Goal: Information Seeking & Learning: Find specific fact

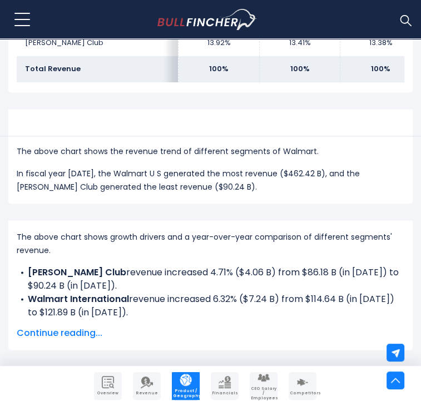
scroll to position [714, 0]
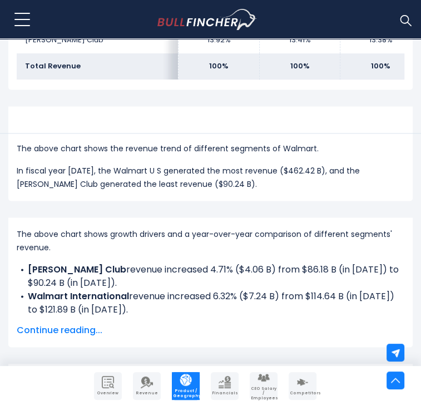
click at [96, 324] on span "Continue reading..." at bounding box center [211, 330] width 388 height 13
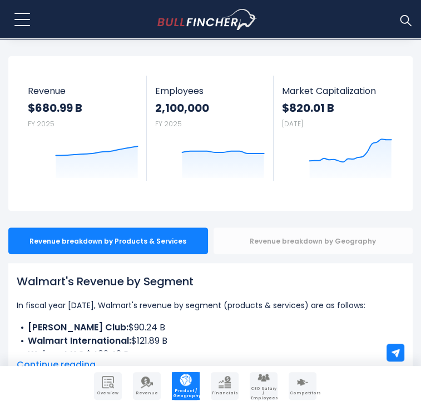
scroll to position [56, 0]
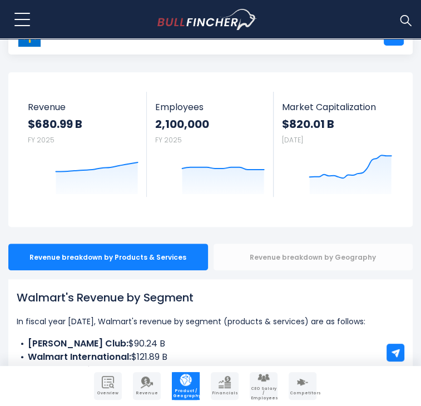
click at [299, 244] on div "Revenue breakdown by Geography" at bounding box center [314, 257] width 200 height 27
click at [300, 244] on div "Revenue breakdown by Geography" at bounding box center [314, 257] width 200 height 27
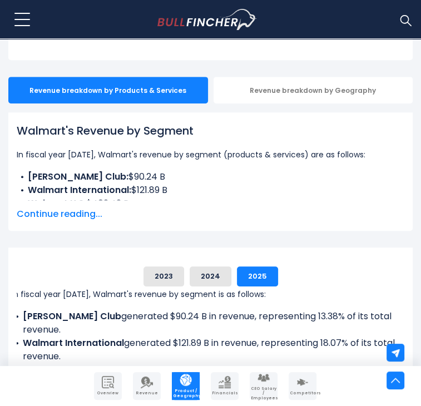
scroll to position [111, 0]
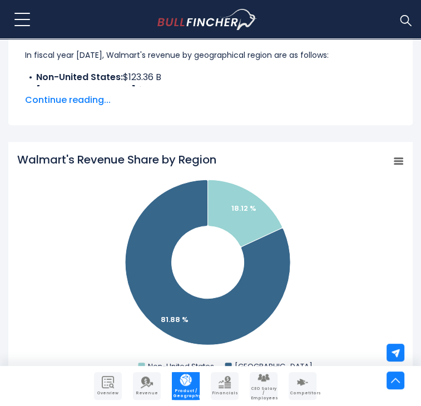
scroll to position [389, 0]
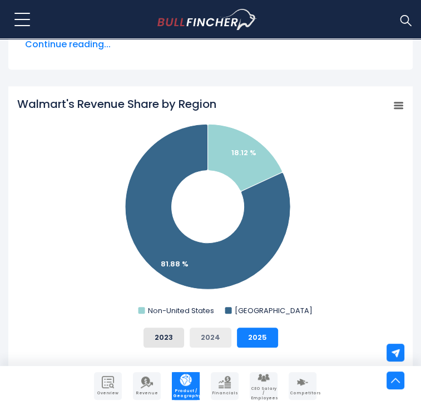
click at [213, 328] on button "2024" at bounding box center [211, 338] width 42 height 20
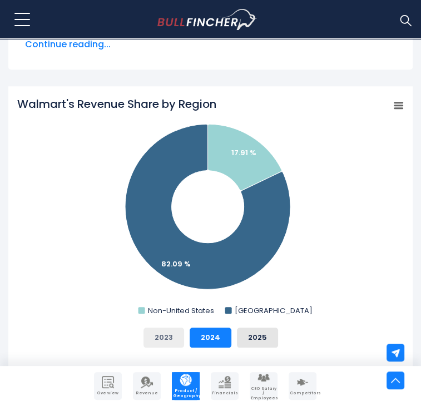
click at [163, 328] on button "2023" at bounding box center [164, 338] width 41 height 20
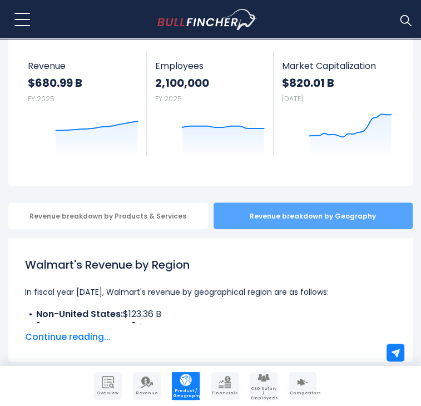
scroll to position [0, 0]
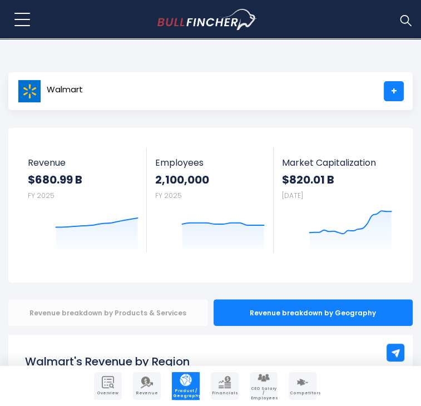
click at [125, 299] on div "Revenue breakdown by Products & Services" at bounding box center [108, 312] width 200 height 27
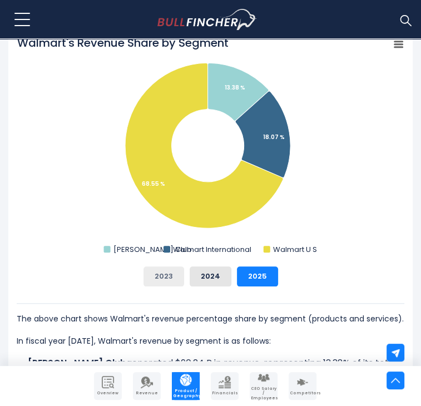
click at [159, 266] on button "2023" at bounding box center [164, 276] width 41 height 20
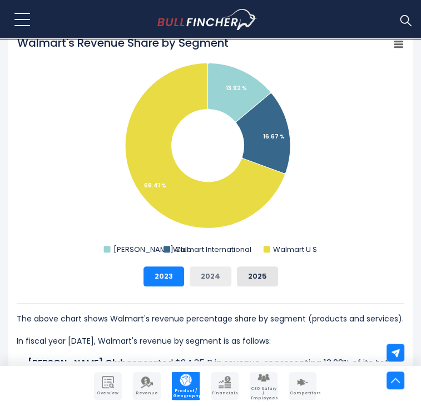
click at [215, 266] on button "2024" at bounding box center [211, 276] width 42 height 20
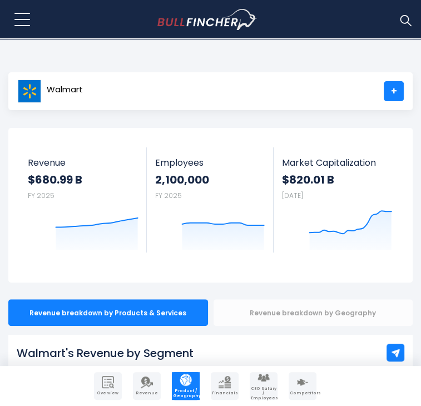
click at [283, 299] on div "Revenue breakdown by Geography" at bounding box center [314, 312] width 200 height 27
click at [289, 299] on div "Revenue breakdown by Geography" at bounding box center [314, 312] width 200 height 27
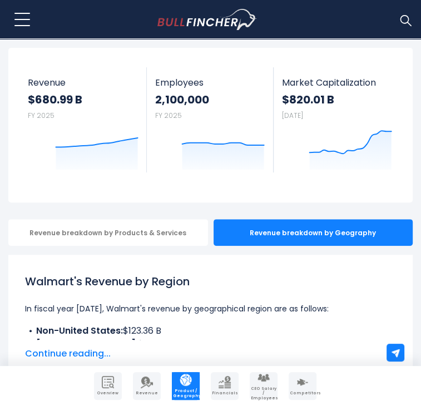
scroll to position [111, 0]
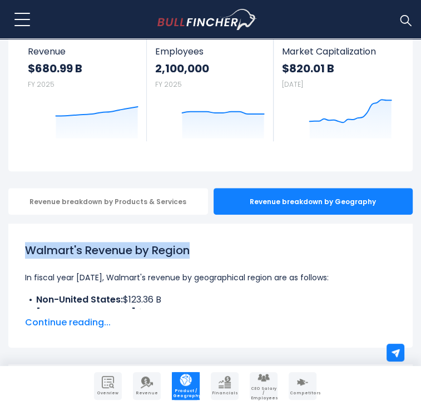
drag, startPoint x: 93, startPoint y: 220, endPoint x: 18, endPoint y: 221, distance: 75.7
click at [18, 234] on div "Walmart's Revenue by Region In fiscal year 2025, Walmart's revenue by geographi…" at bounding box center [211, 286] width 388 height 104
copy h1 "Walmart's Revenue by Region"
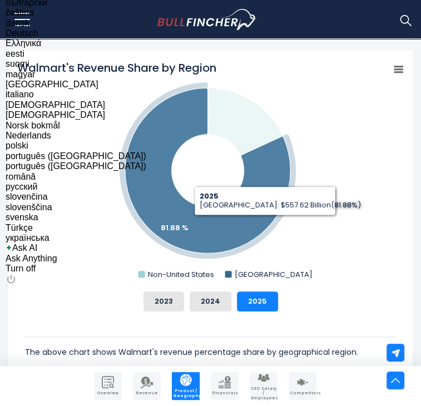
scroll to position [445, 0]
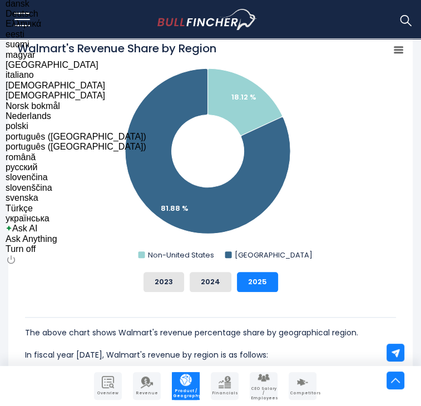
copy h1 "Walmart's Revenue by Region"
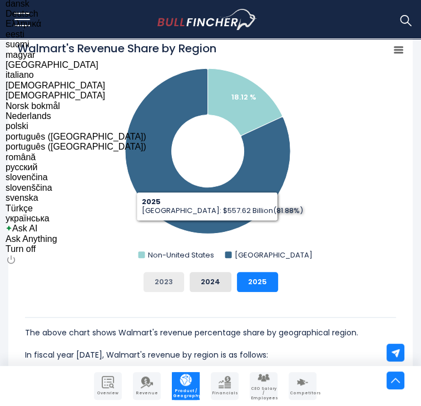
click at [156, 272] on button "2023" at bounding box center [164, 282] width 41 height 20
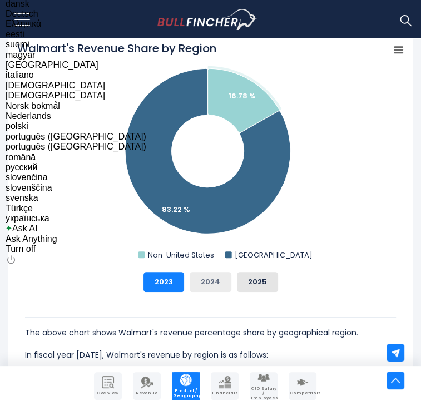
click at [211, 272] on button "2024" at bounding box center [211, 282] width 42 height 20
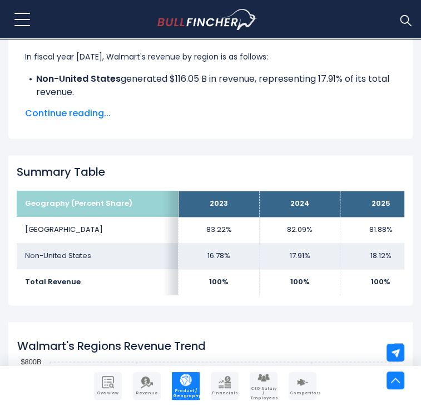
scroll to position [834, 0]
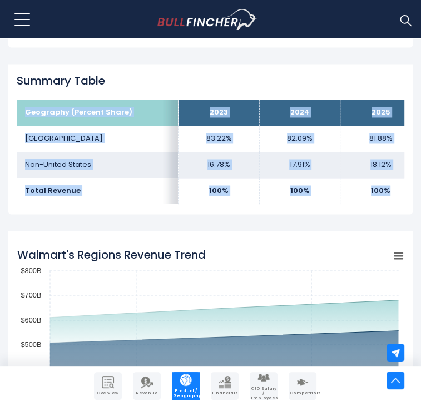
drag, startPoint x: 21, startPoint y: 87, endPoint x: 387, endPoint y: 172, distance: 375.9
click at [387, 172] on tbody "Geography (Percent Share) 2023 2024 2025 United States 83.22% 82.09% Non-United…" at bounding box center [219, 152] width 404 height 105
copy tbody "Geography (Percent Share) 2023 2024 2025 United States 83.22% 82.09% 81.88% Non…"
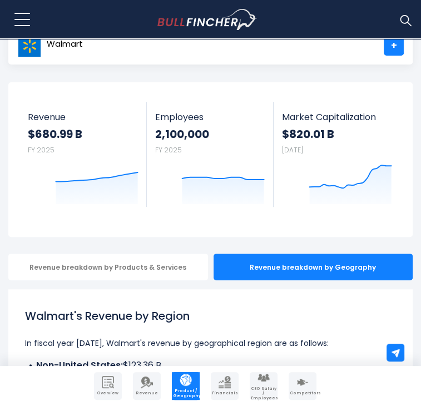
scroll to position [18, 0]
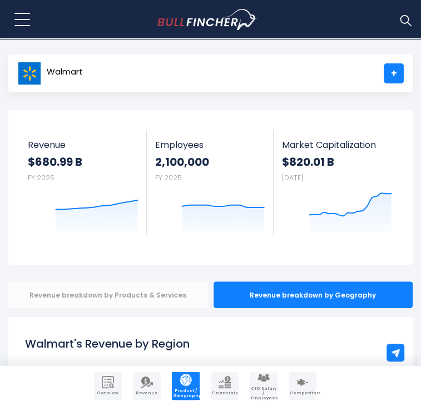
click at [137, 281] on div "Revenue breakdown by Products & Services" at bounding box center [108, 294] width 200 height 27
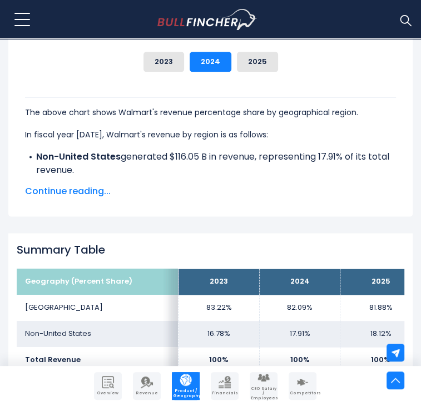
scroll to position [797, 0]
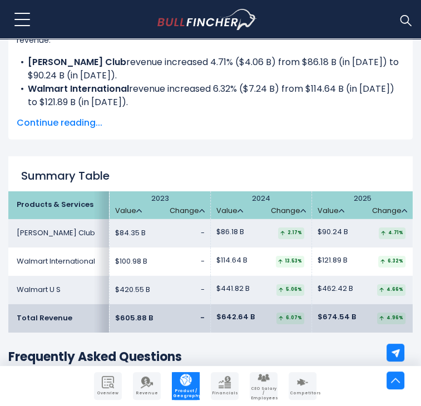
scroll to position [1725, 0]
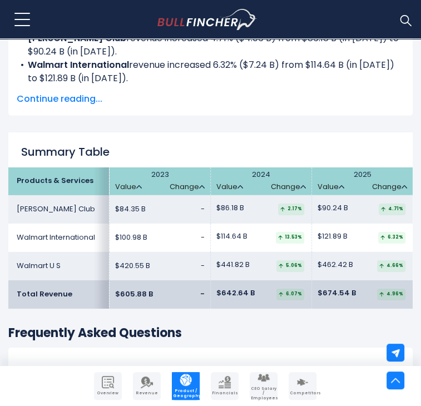
click at [151, 195] on td "$84.35 B -" at bounding box center [160, 209] width 101 height 28
click at [147, 195] on td "$84.35 B -" at bounding box center [160, 209] width 101 height 28
drag, startPoint x: 19, startPoint y: 141, endPoint x: 404, endPoint y: 261, distance: 404.0
click at [404, 261] on table "Products & Services 2023 Value Change 2024" at bounding box center [210, 237] width 404 height 141
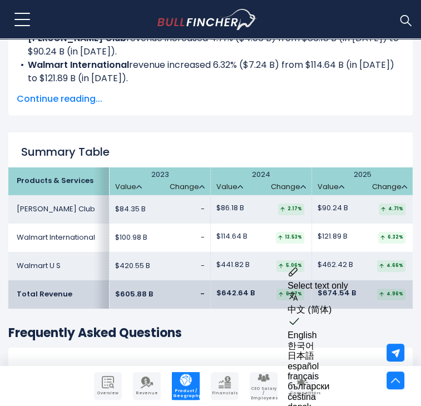
copy table "Products & Services 2023 Value Change 2024 Value Change 2025 Value Change [PERS…"
